Goal: Check status: Check status

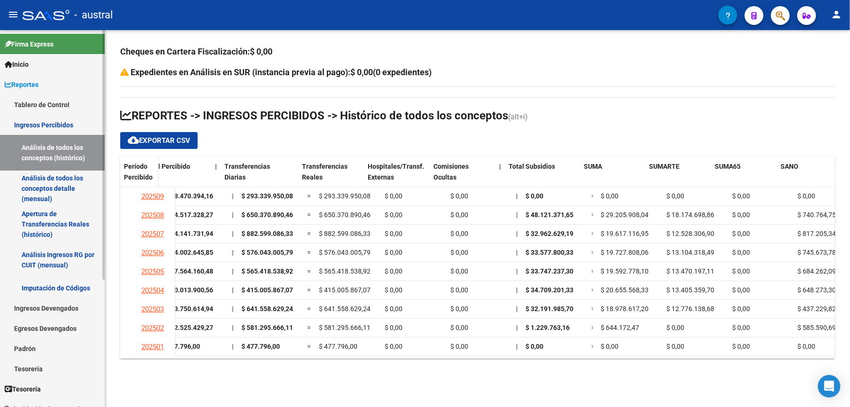
scroll to position [0, 17]
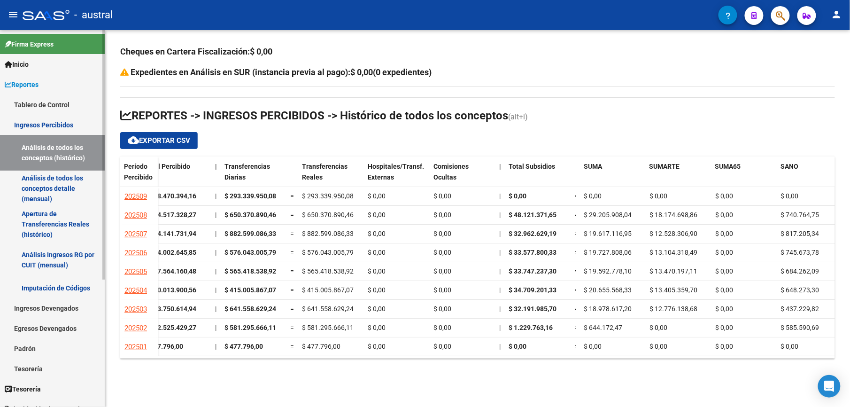
drag, startPoint x: 28, startPoint y: 77, endPoint x: 35, endPoint y: 81, distance: 7.4
click at [28, 77] on link "Reportes" at bounding box center [52, 84] width 105 height 20
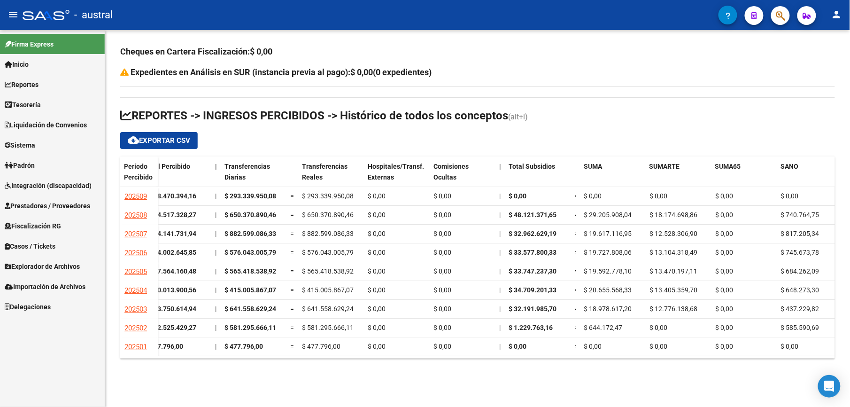
click at [50, 185] on span "Integración (discapacidad)" at bounding box center [48, 185] width 87 height 10
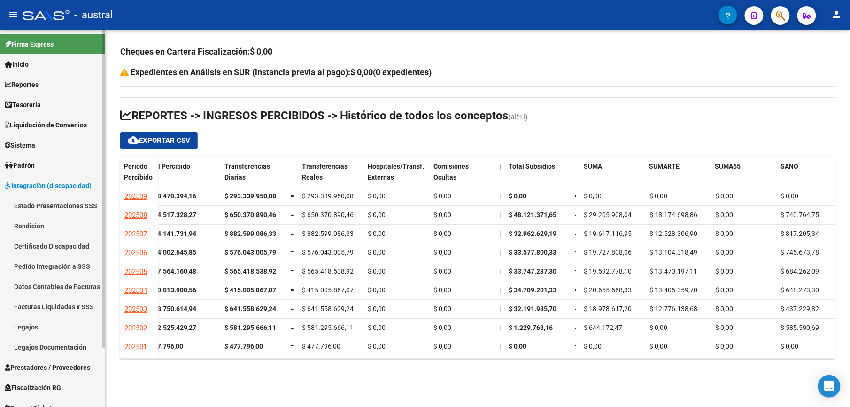
click at [80, 207] on link "Estado Presentaciones SSS" at bounding box center [52, 205] width 105 height 20
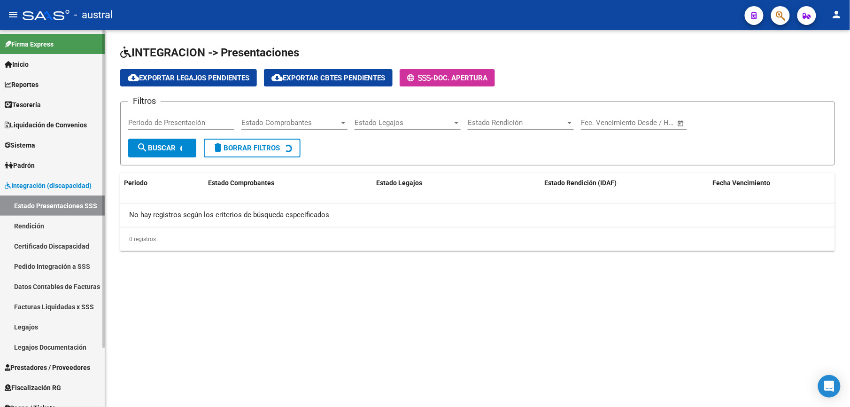
click at [68, 273] on link "Pedido Integración a SSS" at bounding box center [52, 266] width 105 height 20
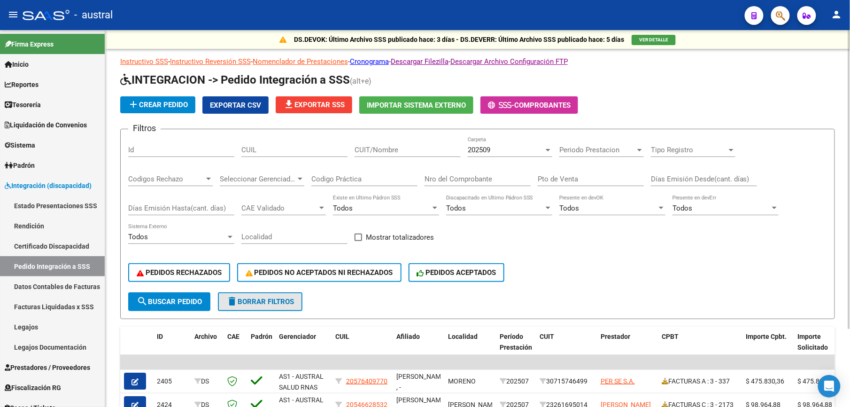
click at [280, 306] on button "delete Borrar Filtros" at bounding box center [260, 301] width 85 height 19
click at [169, 279] on button "PEDIDOS RECHAZADOS" at bounding box center [179, 272] width 102 height 19
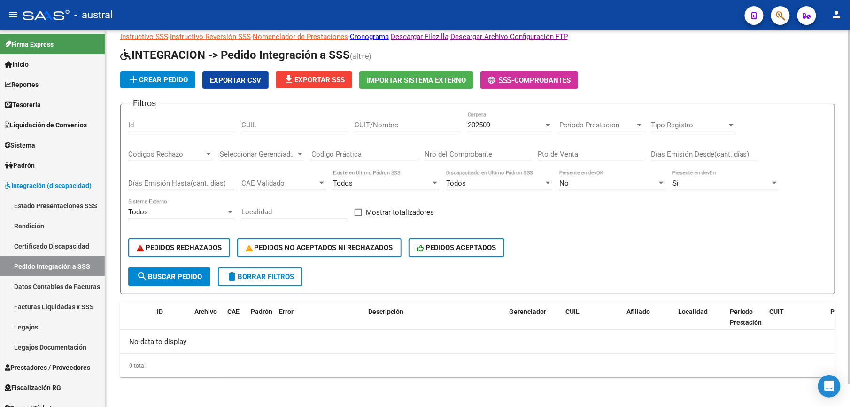
click at [273, 268] on button "delete Borrar Filtros" at bounding box center [260, 276] width 85 height 19
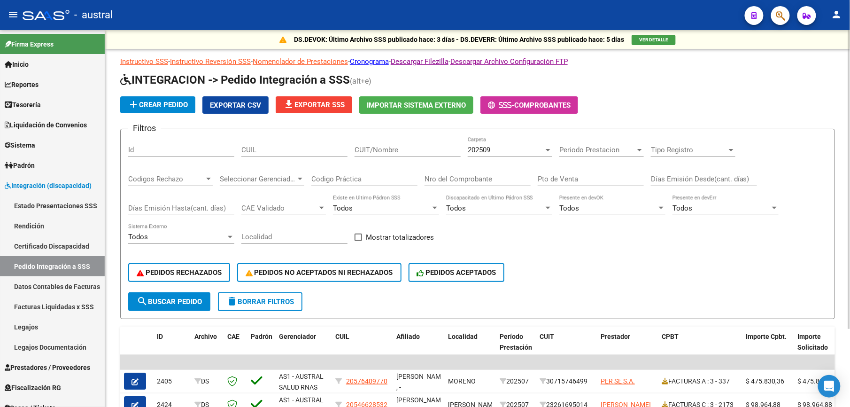
click at [524, 145] on div "202509 Carpeta" at bounding box center [510, 147] width 85 height 20
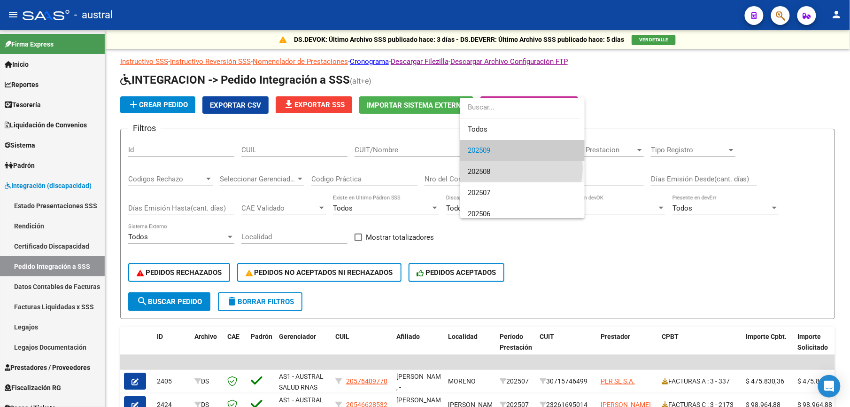
click at [518, 168] on span "202508" at bounding box center [522, 171] width 109 height 21
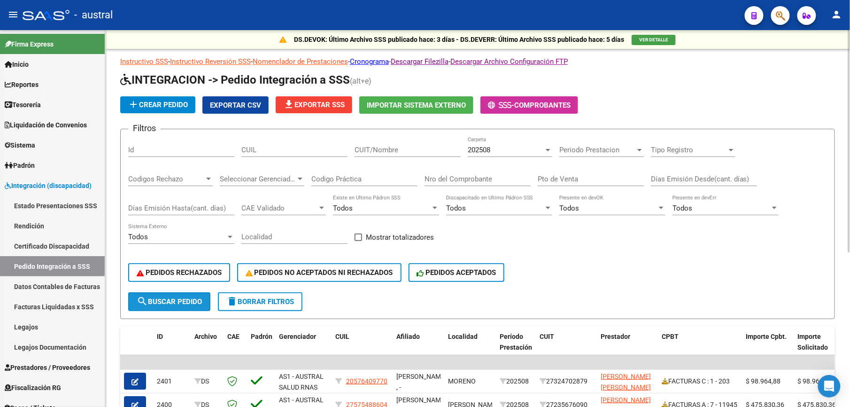
click at [193, 307] on button "search Buscar Pedido" at bounding box center [169, 301] width 82 height 19
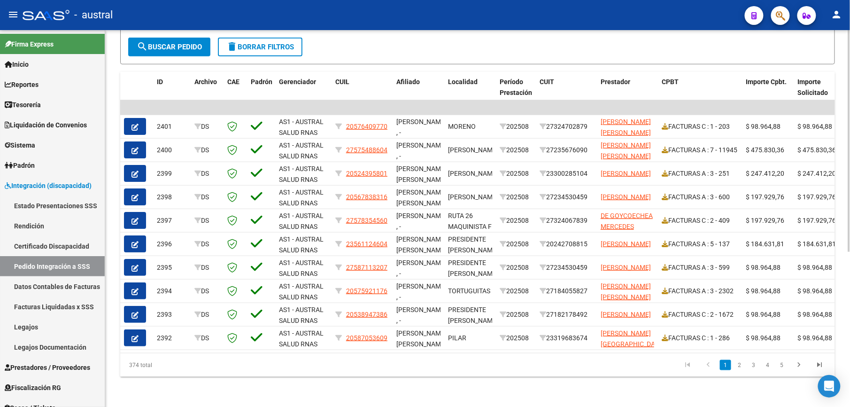
scroll to position [263, 0]
